Goal: Transaction & Acquisition: Purchase product/service

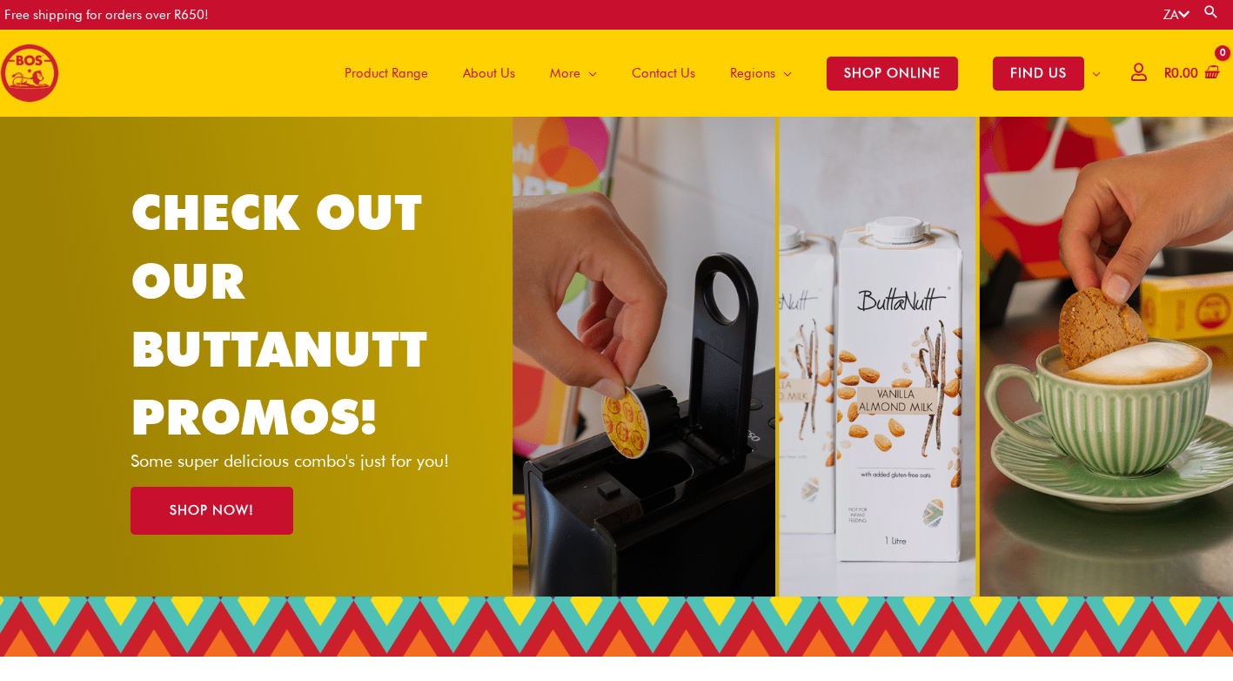
click at [386, 76] on span "Product Range" at bounding box center [387, 73] width 84 height 52
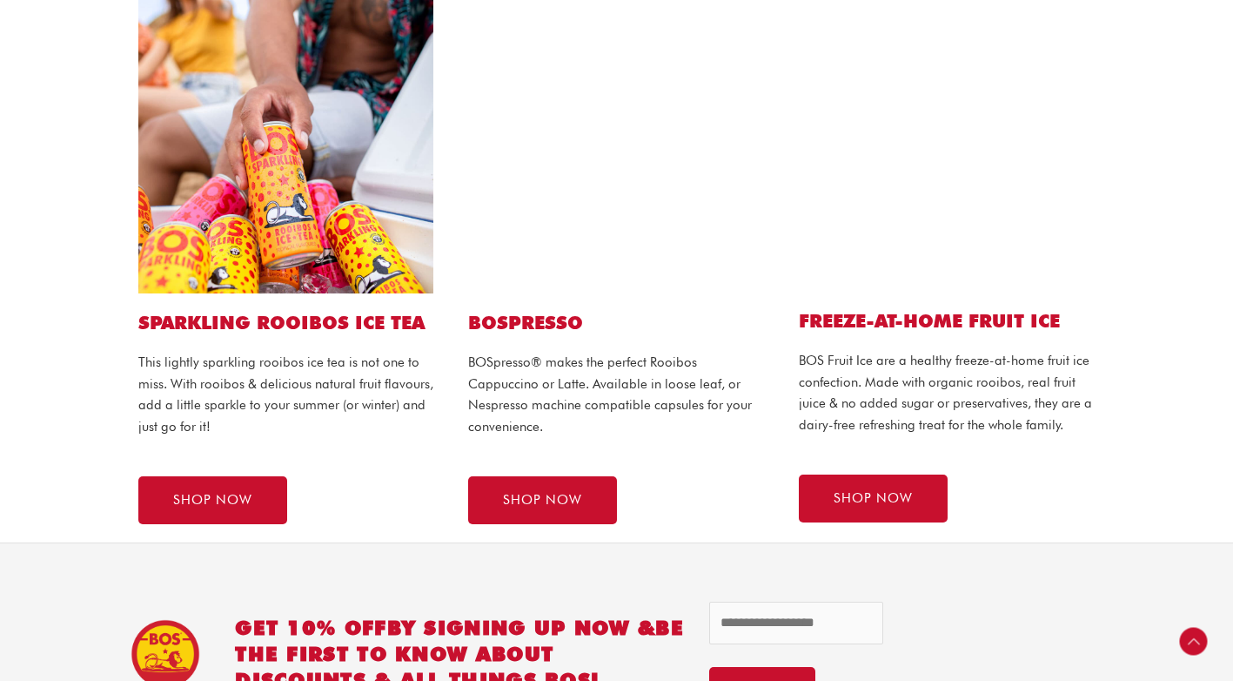
scroll to position [957, 0]
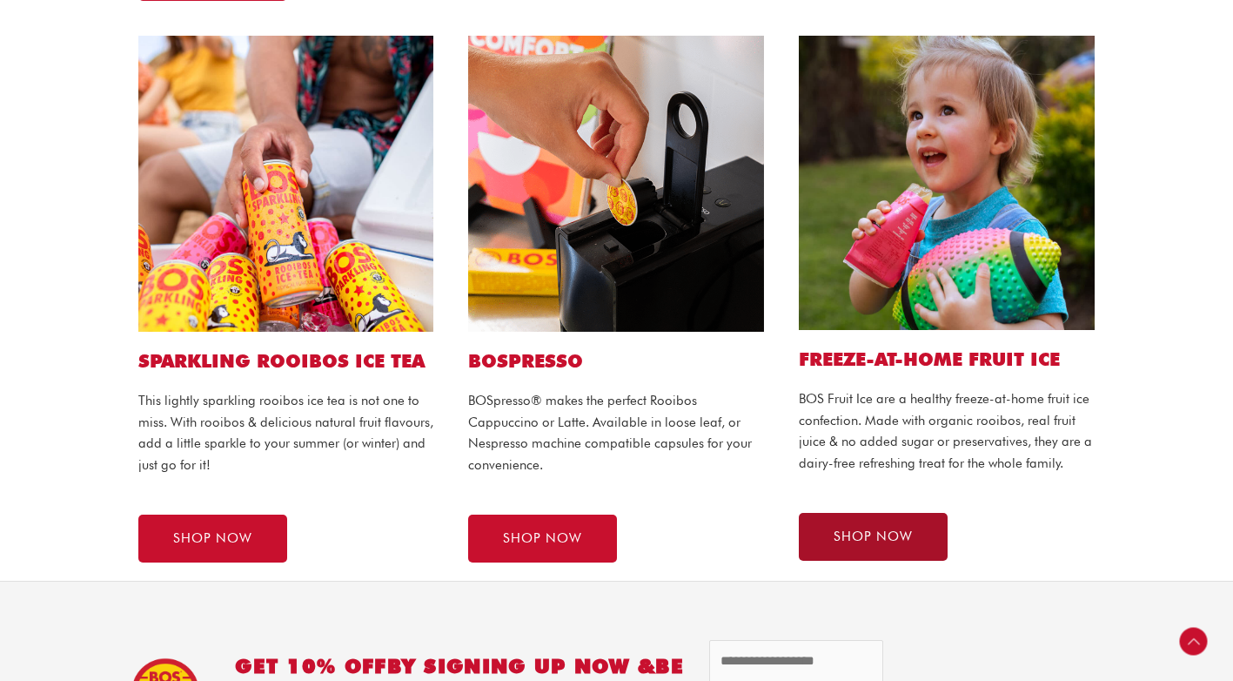
click at [841, 520] on link "SHOP NOW" at bounding box center [873, 537] width 149 height 48
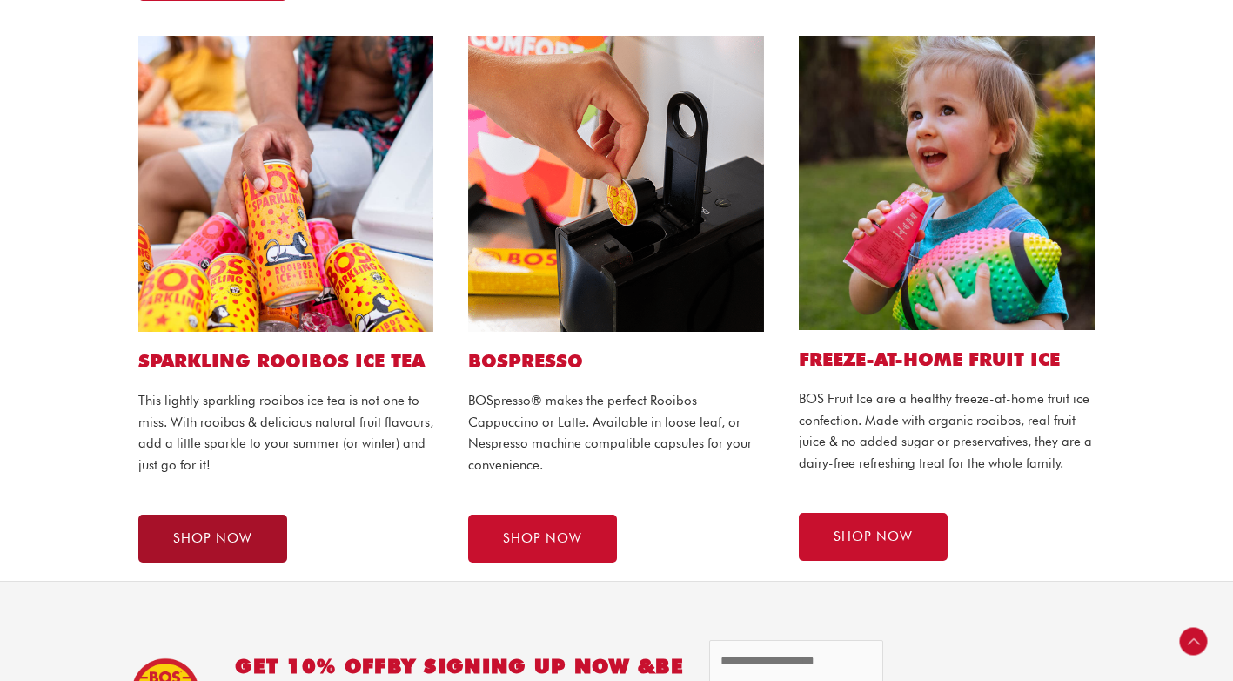
click at [218, 537] on span "SHOP NOW" at bounding box center [212, 538] width 79 height 13
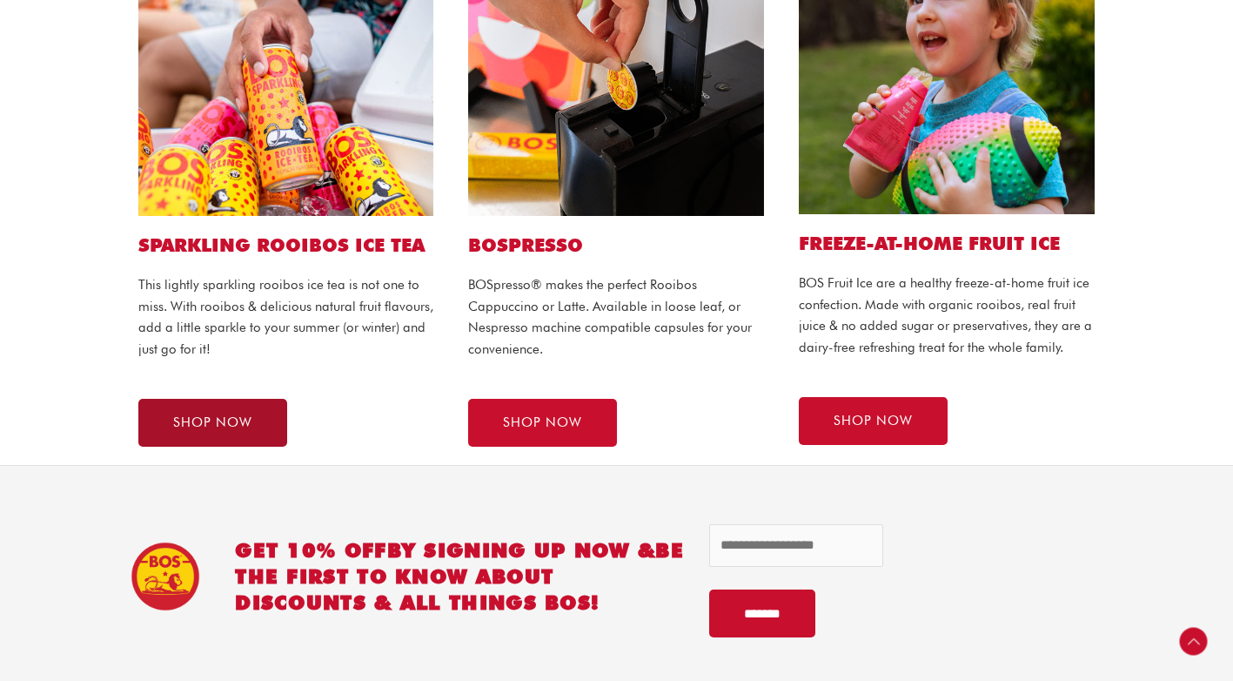
scroll to position [1044, 0]
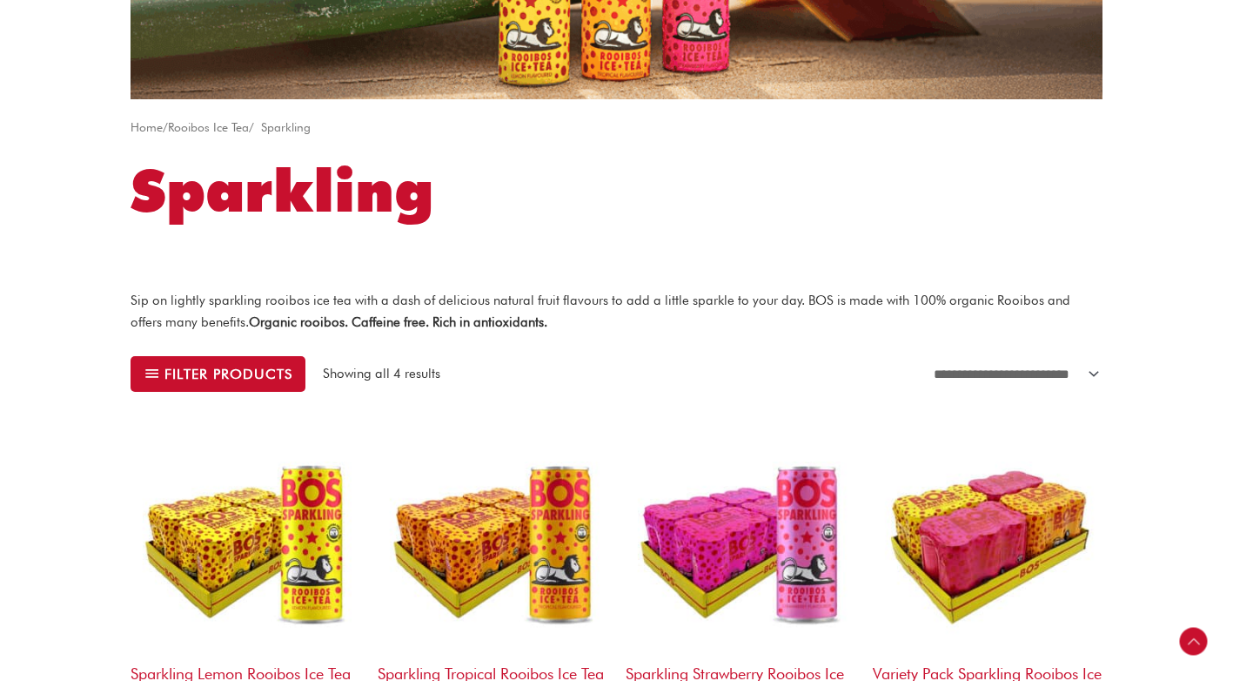
scroll to position [609, 0]
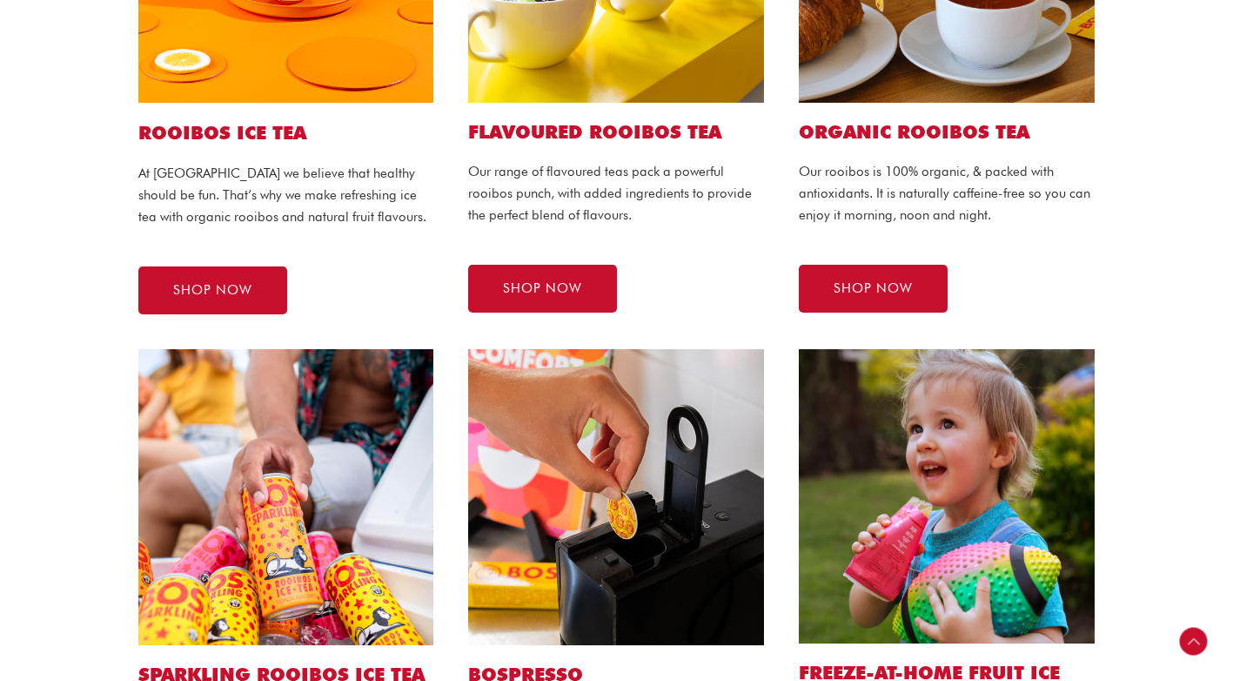
scroll to position [609, 0]
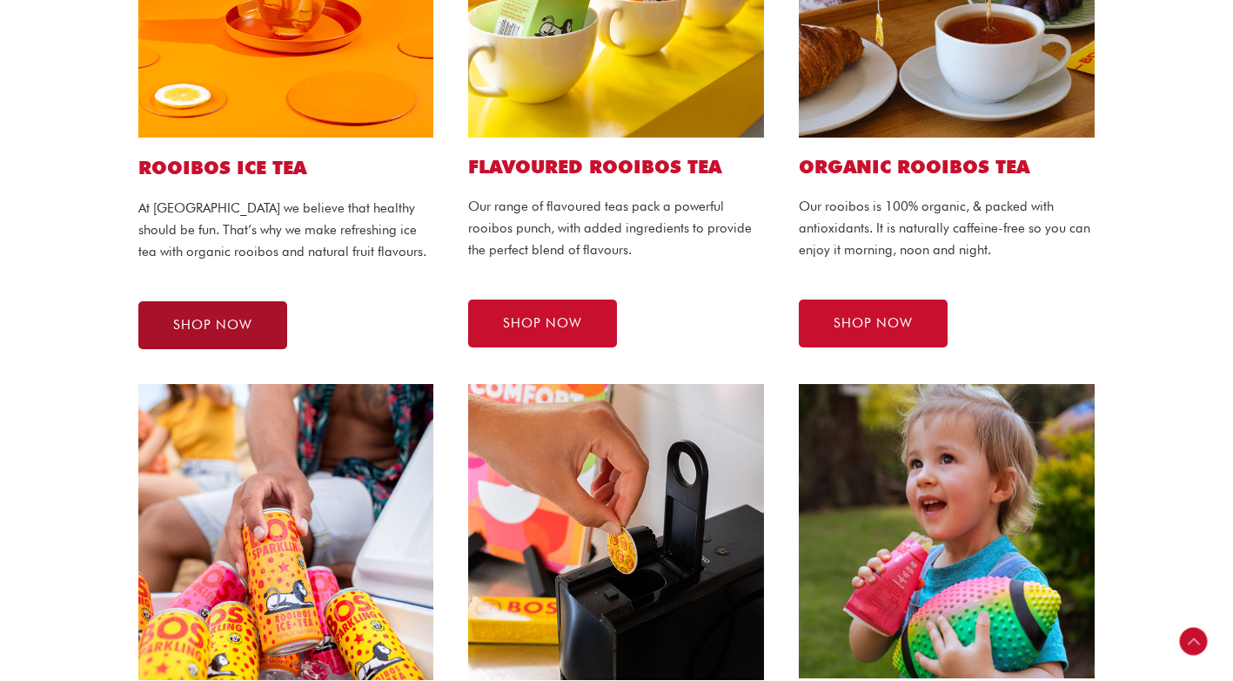
click at [197, 319] on span "SHOP NOW" at bounding box center [212, 325] width 79 height 13
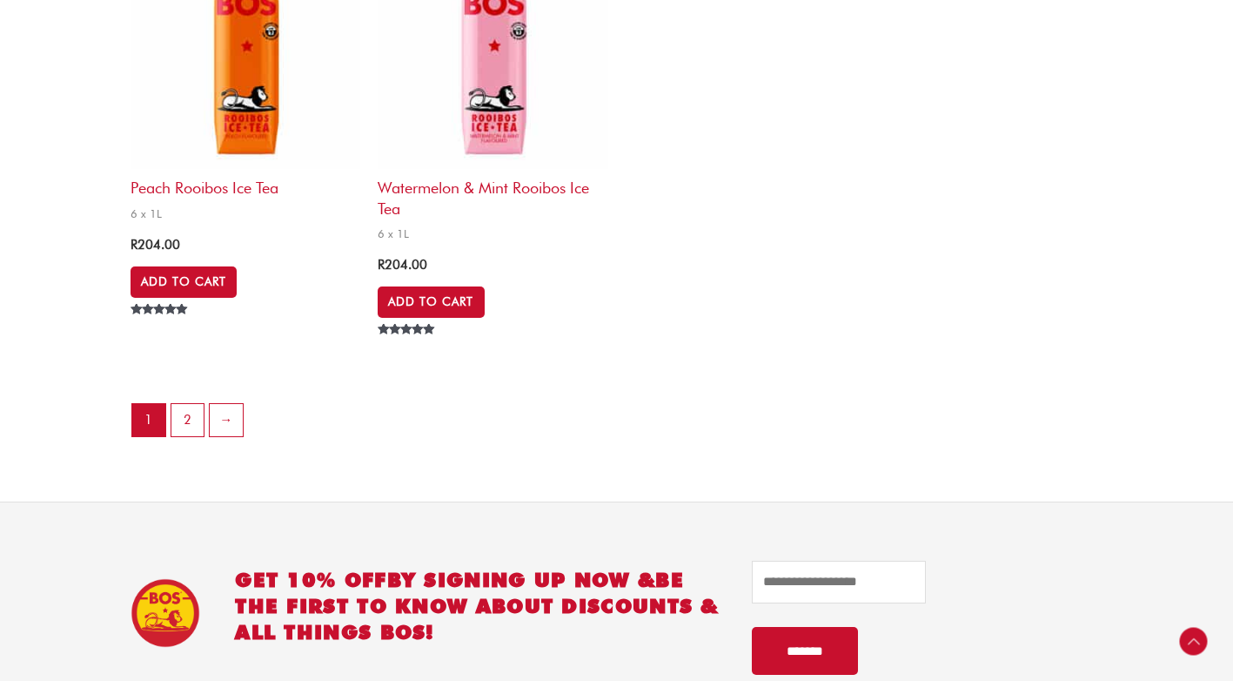
scroll to position [3829, 0]
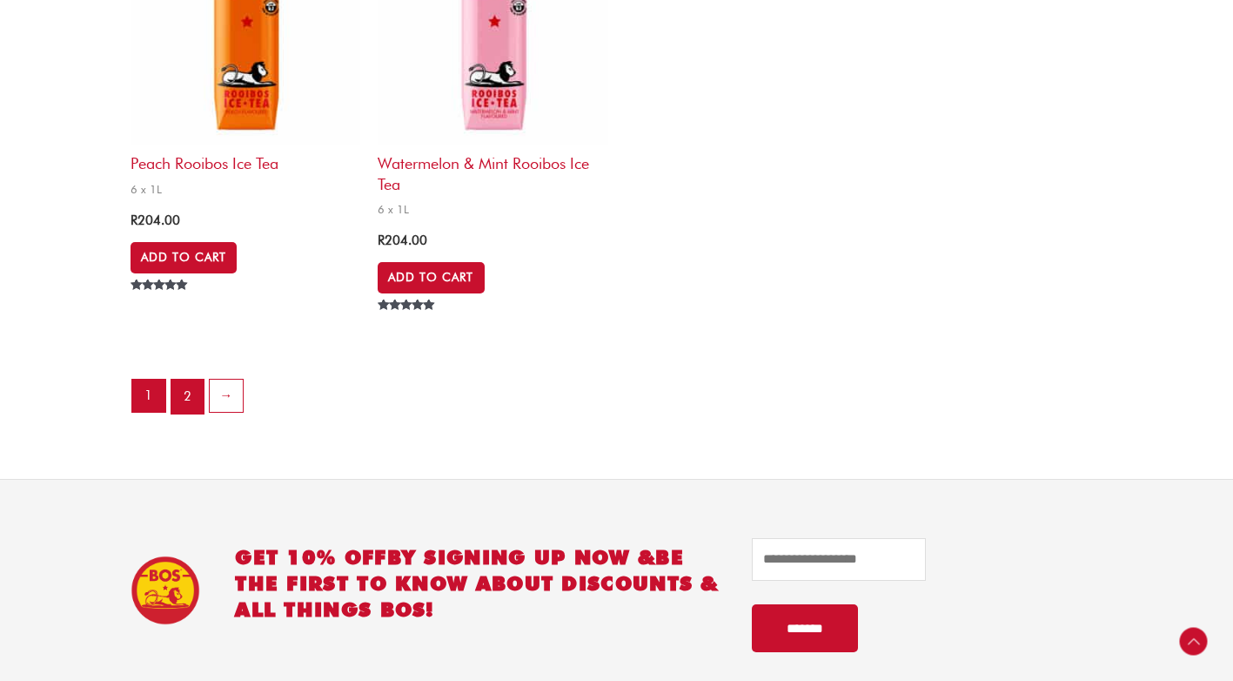
click at [184, 383] on link "2" at bounding box center [187, 396] width 33 height 35
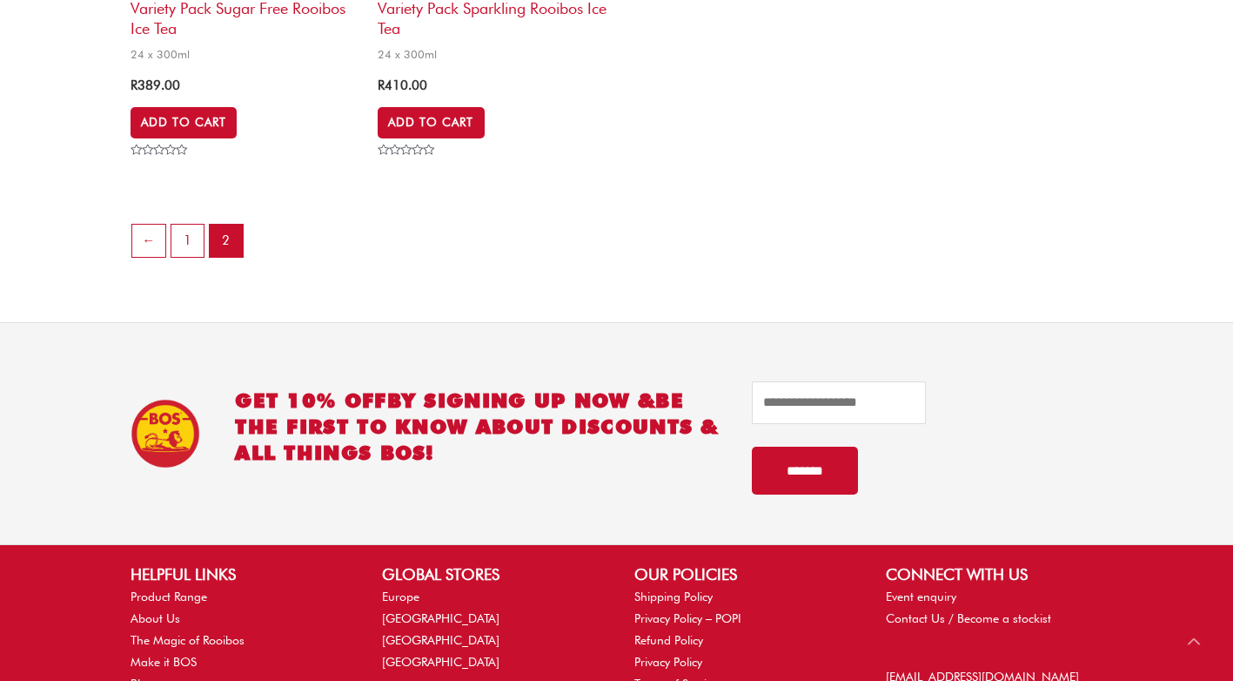
scroll to position [1305, 0]
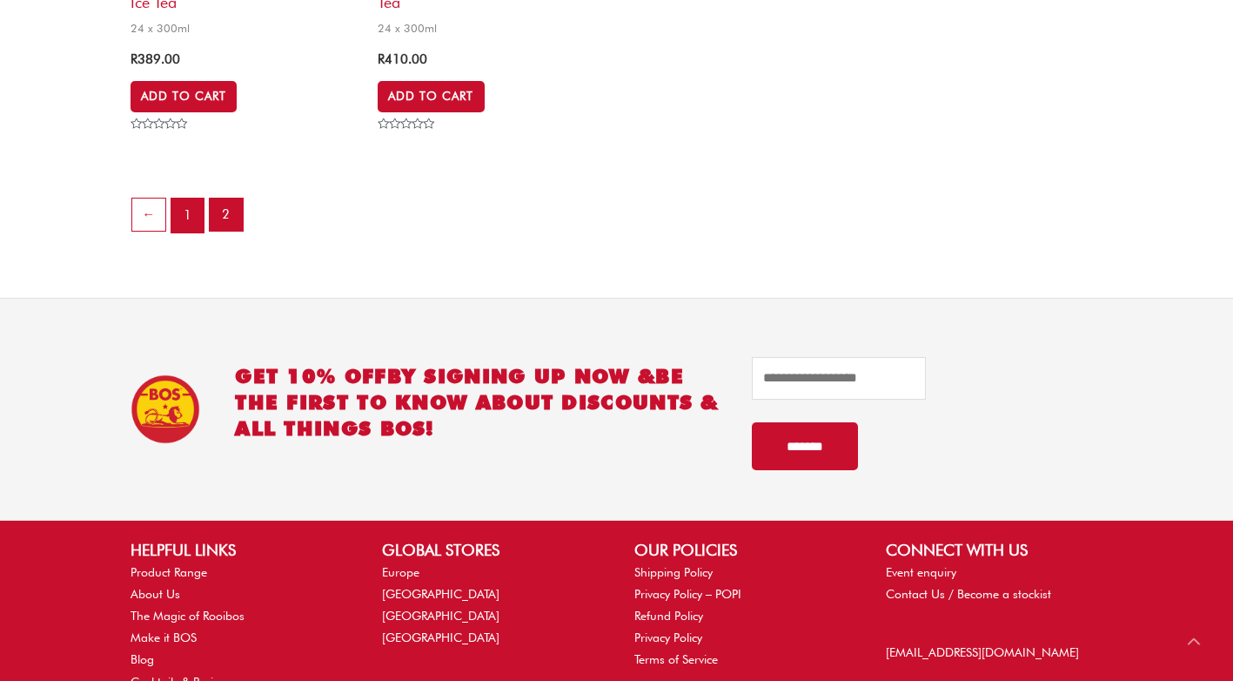
click at [187, 233] on link "1" at bounding box center [187, 215] width 33 height 35
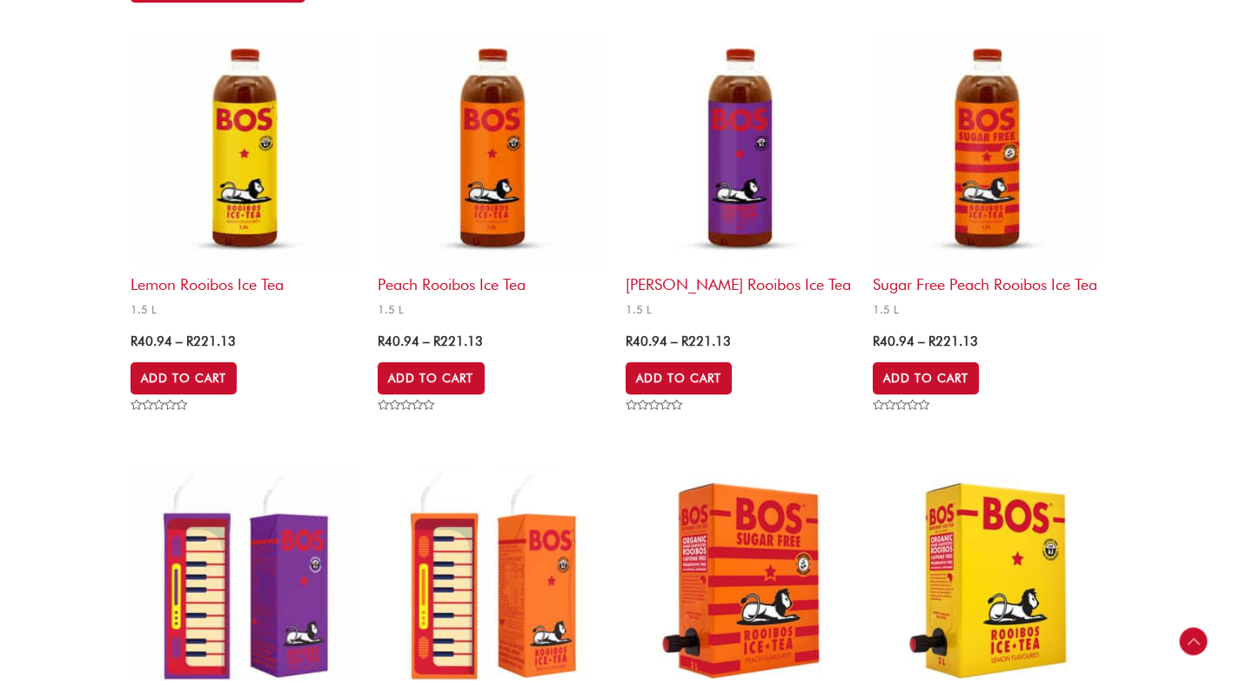
scroll to position [609, 0]
